Goal: Register for event/course

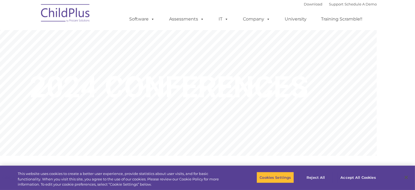
click at [63, 15] on img at bounding box center [65, 13] width 55 height 27
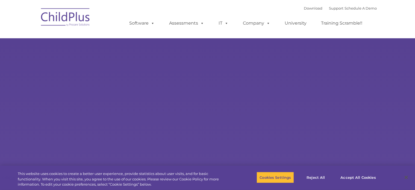
type input ""
select select "MEDIUM"
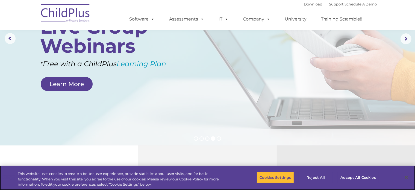
scroll to position [57, 0]
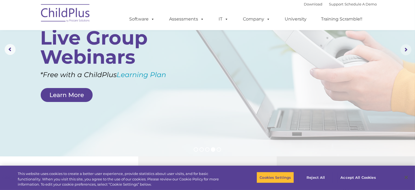
click at [404, 48] on rs-arrow at bounding box center [406, 49] width 11 height 11
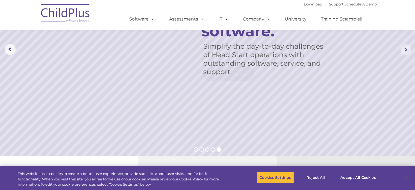
click at [404, 48] on rs-arrow at bounding box center [406, 49] width 11 height 11
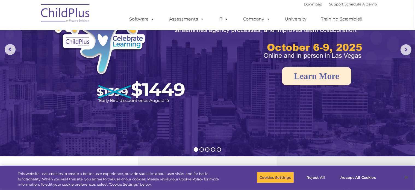
click at [332, 81] on link "Learn More" at bounding box center [316, 76] width 69 height 18
